Goal: Task Accomplishment & Management: Manage account settings

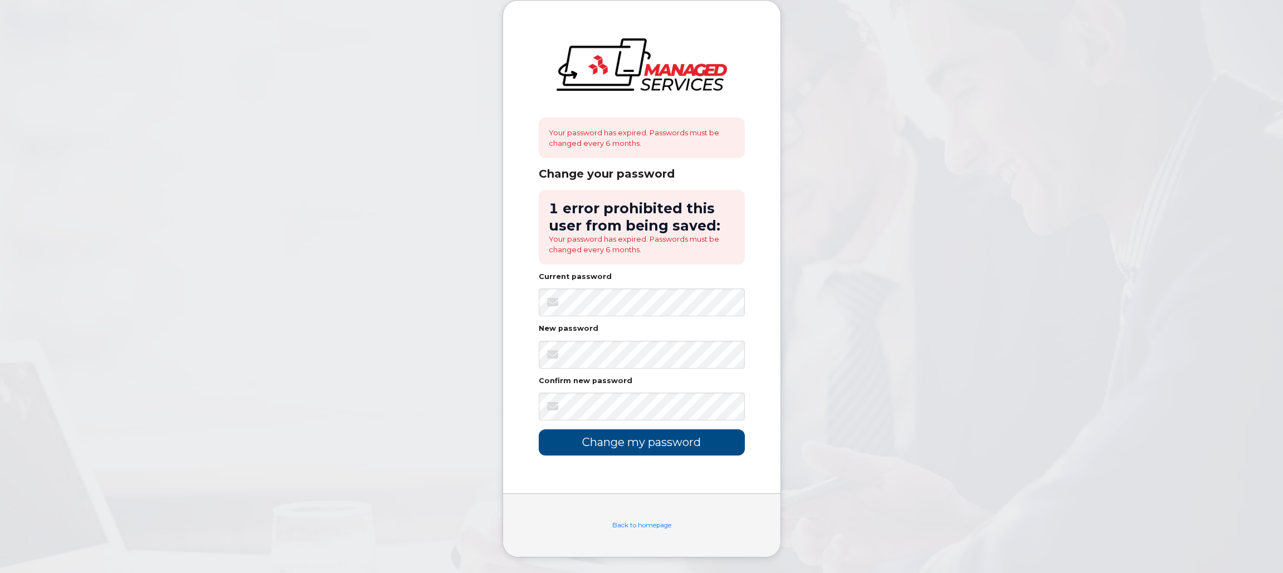
click at [783, 349] on body "Your password has expired. Passwords must be changed every 6 months. Change you…" at bounding box center [641, 287] width 1283 height 574
click at [820, 397] on body "Your password has expired. Passwords must be changed every 6 months. Change you…" at bounding box center [641, 287] width 1283 height 574
click at [661, 450] on input "Change my password" at bounding box center [642, 443] width 206 height 26
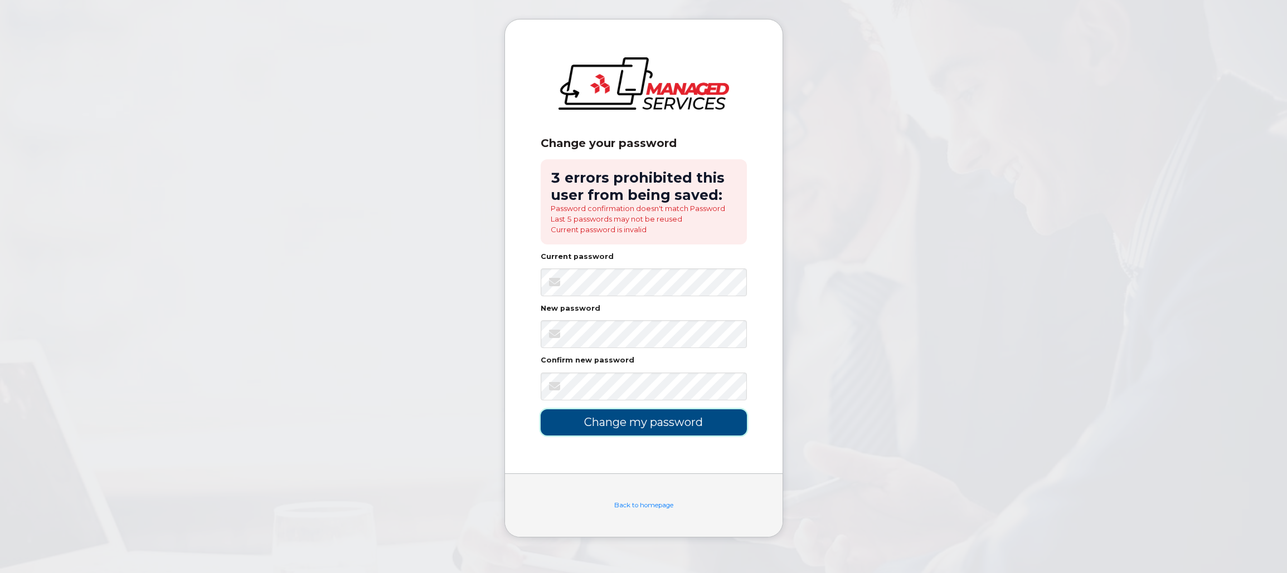
click at [639, 426] on input "Change my password" at bounding box center [643, 423] width 206 height 26
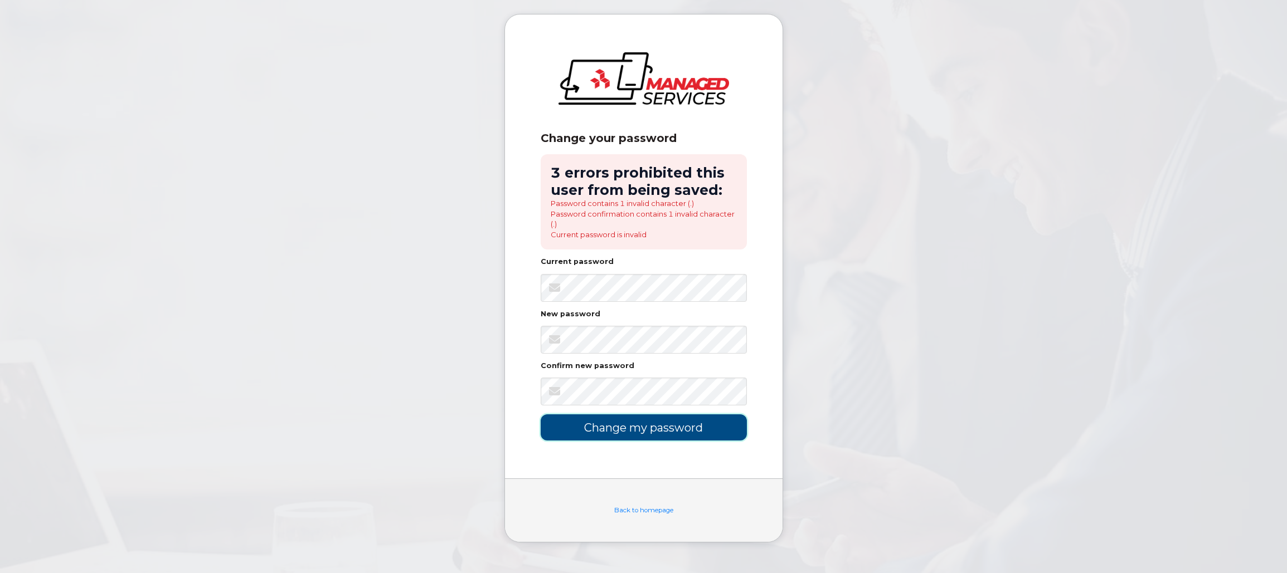
click at [679, 428] on input "Change my password" at bounding box center [643, 428] width 206 height 26
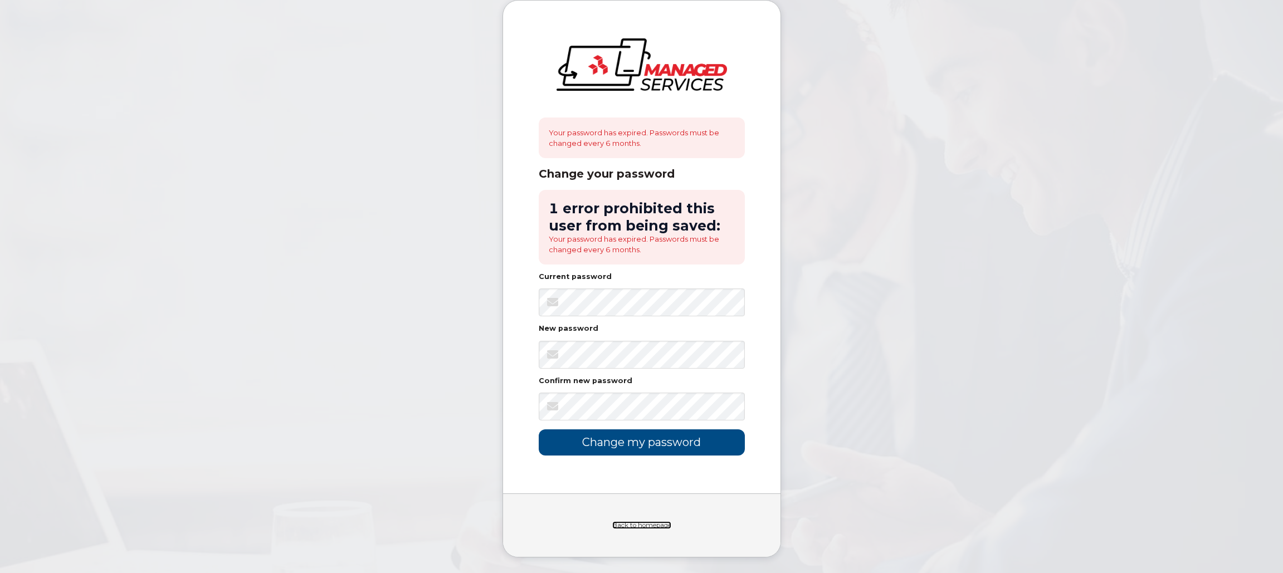
click at [648, 522] on link "Back to homepage" at bounding box center [641, 526] width 59 height 8
click at [640, 527] on link "Back to homepage" at bounding box center [641, 526] width 59 height 8
click at [444, 329] on body "Your password has expired. Passwords must be changed every 6 months. Change you…" at bounding box center [641, 287] width 1283 height 574
click at [781, 287] on com-1password-button at bounding box center [781, 287] width 0 height 0
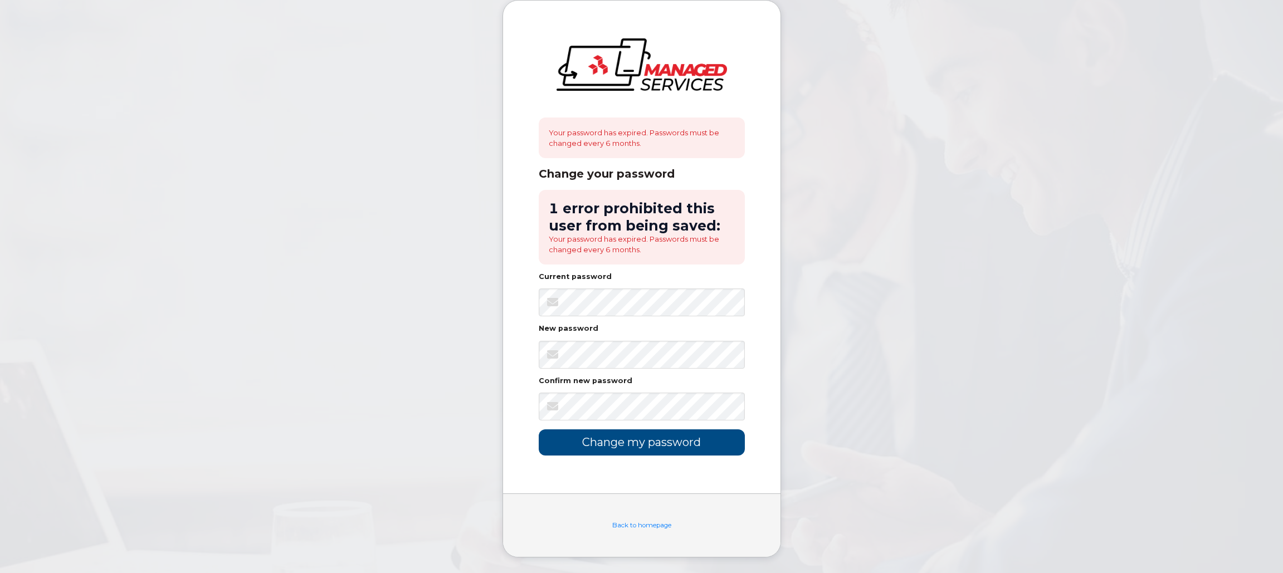
click at [789, 426] on body "Your password has expired. Passwords must be changed every 6 months. Change you…" at bounding box center [641, 287] width 1283 height 574
click at [679, 442] on input "Change my password" at bounding box center [642, 443] width 206 height 26
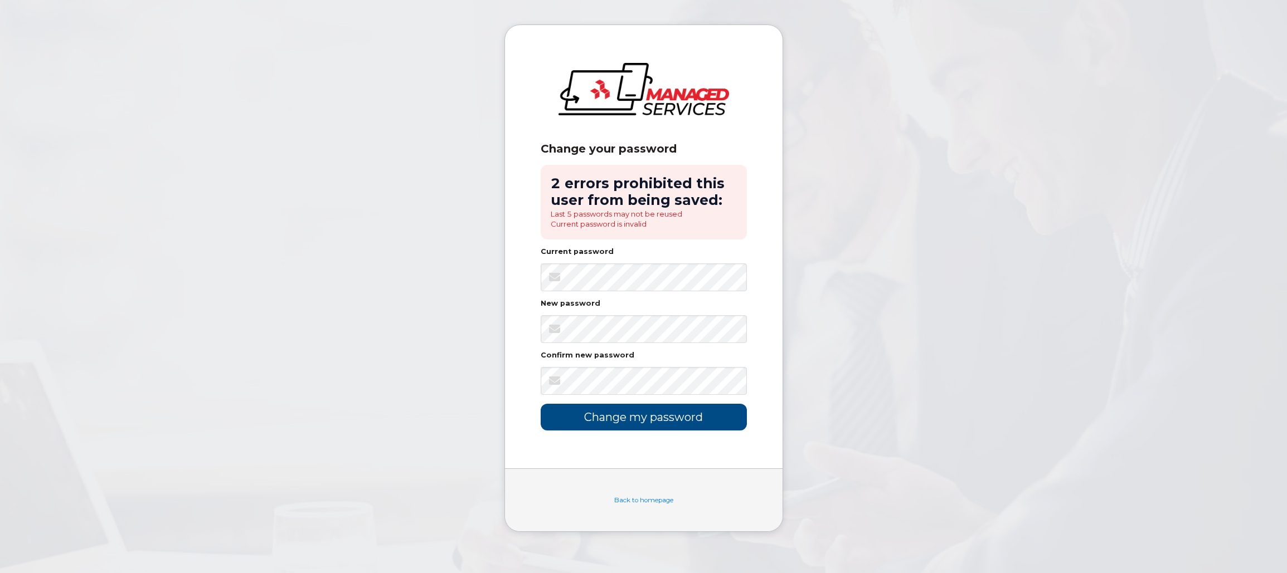
click at [451, 403] on body "Change your password 2 errors prohibited this user from being saved: Last 5 pas…" at bounding box center [643, 286] width 1287 height 573
click at [640, 418] on input "Change my password" at bounding box center [643, 417] width 206 height 26
click at [641, 499] on link "Back to homepage" at bounding box center [643, 500] width 59 height 8
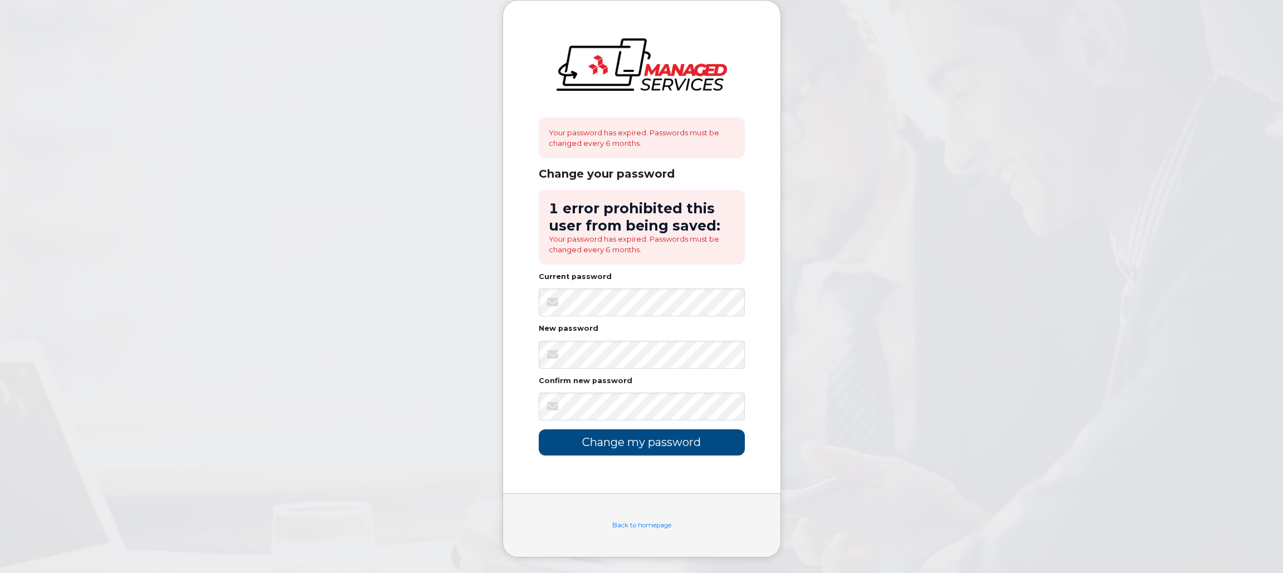
click at [618, 55] on img at bounding box center [642, 64] width 171 height 52
